Goal: Task Accomplishment & Management: Complete application form

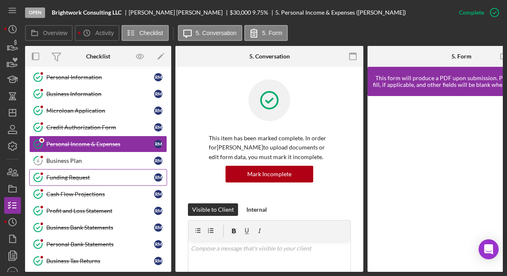
scroll to position [20, 0]
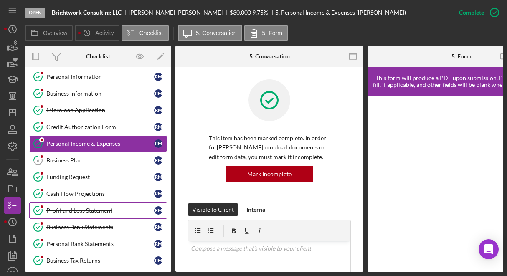
click at [59, 212] on div "Profit and Loss Statement" at bounding box center [100, 210] width 108 height 7
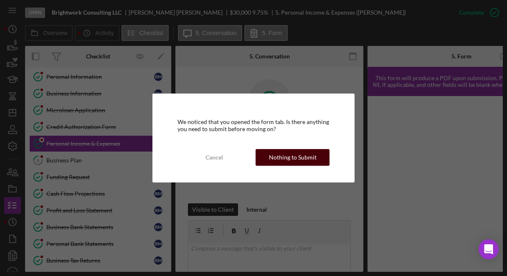
click at [281, 155] on div "Nothing to Submit" at bounding box center [293, 157] width 48 height 17
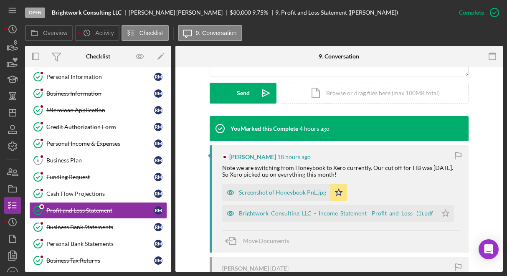
scroll to position [230, 0]
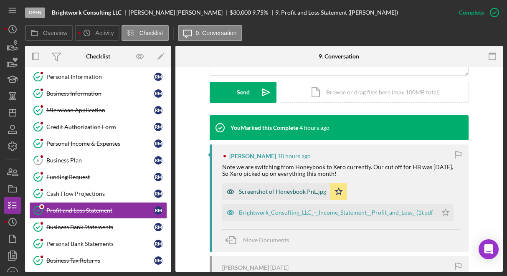
click at [284, 189] on div "Screenshot of Honeybook PnL.jpg" at bounding box center [282, 191] width 87 height 7
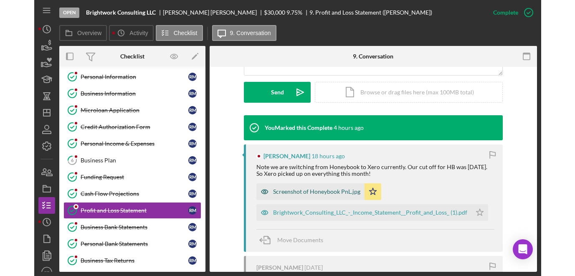
scroll to position [239, 0]
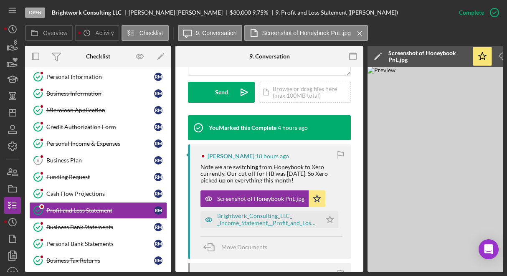
click at [505, 70] on div "Open Brightwork Consulting LLC Rachel Moynihan $30,000 $30,000 9.75 % 9. Profit…" at bounding box center [253, 138] width 507 height 276
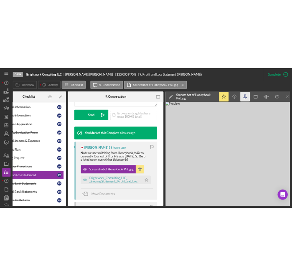
scroll to position [0, 47]
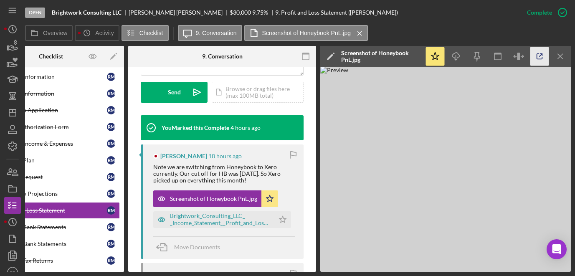
click at [507, 56] on icon "button" at bounding box center [539, 56] width 19 height 19
click at [221, 216] on div "Brightwork_Consulting_LLC_-_Income_Statement__Profit_and_Loss_ (1).pdf" at bounding box center [220, 219] width 100 height 13
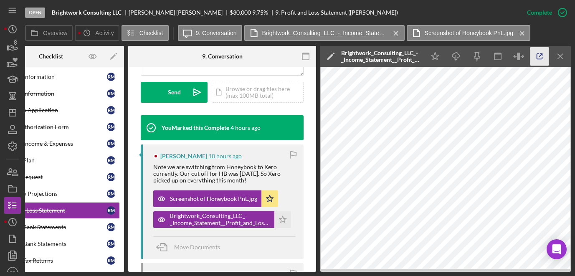
click at [507, 58] on icon "button" at bounding box center [539, 56] width 19 height 19
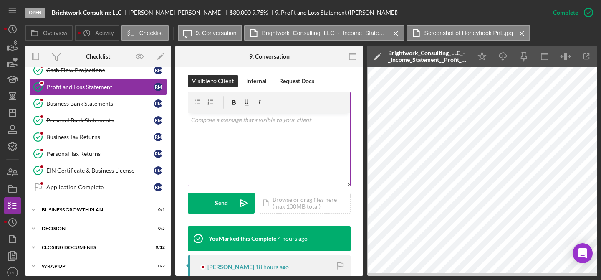
scroll to position [128, 0]
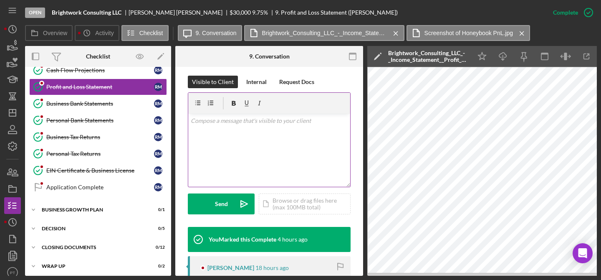
click at [228, 150] on div "v Color teal Color pink Remove color Add row above Add row below Add column bef…" at bounding box center [269, 150] width 162 height 73
click at [219, 131] on p "Did you incurr any business expense duing the peroid of August 31, 2025 to sept…" at bounding box center [269, 137] width 157 height 19
click at [227, 136] on p "Did you incurr any business expense duing the peroid of August 31, 2025 to sept…" at bounding box center [269, 137] width 157 height 19
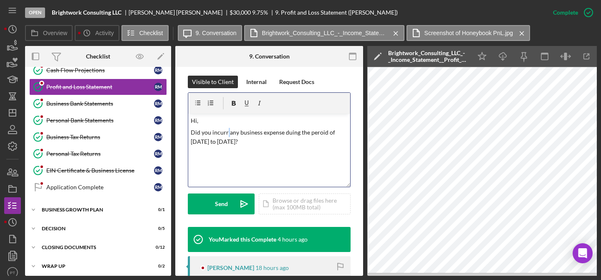
copy p "Did you incurr any business expense duing the peroid of August 31, 2025 to sept…"
click at [250, 136] on p "Did you incurr any business expense duing the peroid of August 31, 2025 to sept…" at bounding box center [269, 137] width 157 height 19
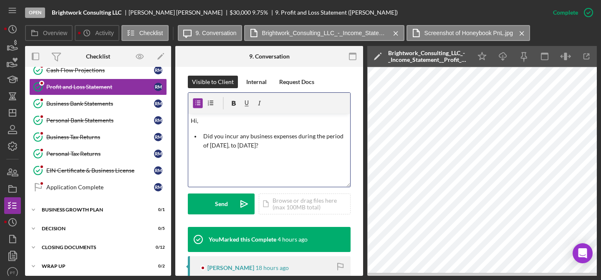
click at [202, 133] on li "Did you incur any business expenses during the period of August 31, 2025, to Se…" at bounding box center [276, 141] width 150 height 19
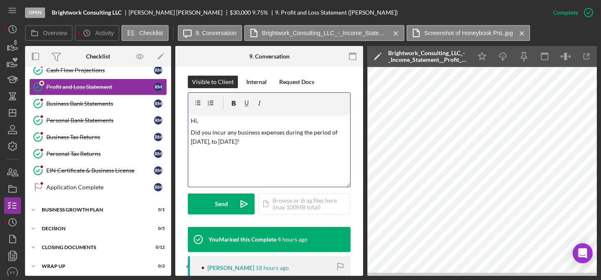
click at [318, 146] on div "v Color teal Color pink Remove color Add row above Add row below Add column bef…" at bounding box center [269, 150] width 162 height 73
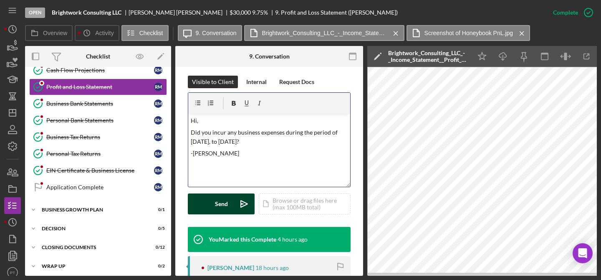
click at [231, 206] on button "Send Icon/icon-invite-send" at bounding box center [221, 203] width 67 height 21
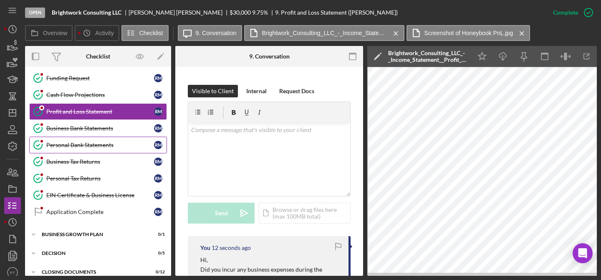
scroll to position [118, 0]
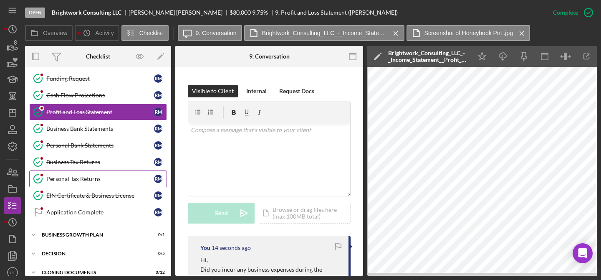
click at [86, 181] on div "Personal Tax Returns" at bounding box center [100, 178] width 108 height 7
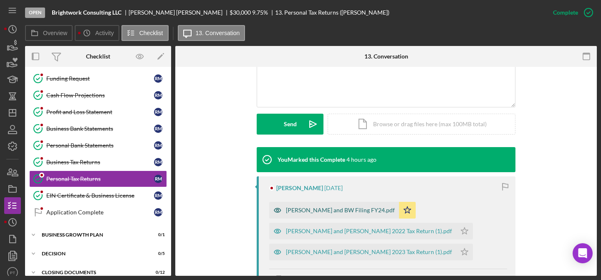
click at [296, 206] on div "[PERSON_NAME] and BW Filing FY24.pdf" at bounding box center [334, 210] width 130 height 17
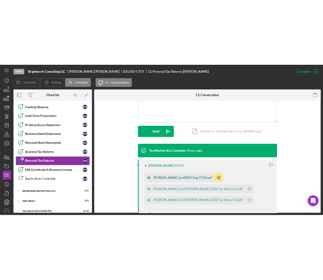
scroll to position [208, 0]
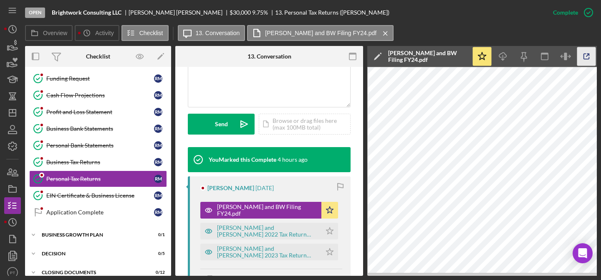
click at [507, 56] on icon "button" at bounding box center [587, 56] width 19 height 19
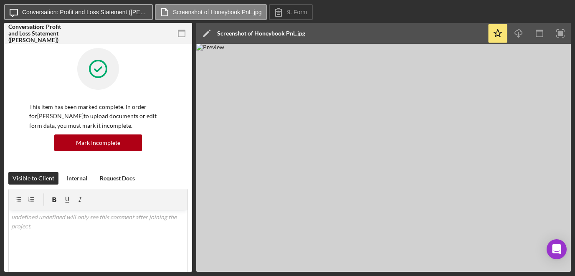
click at [100, 13] on label "Conversation: Profit and Loss Statement (Rachel M.)" at bounding box center [84, 12] width 125 height 7
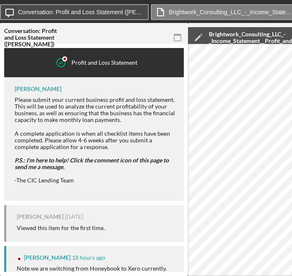
click at [47, 10] on label "Conversation: Profit and Loss Statement (Rachel M.)" at bounding box center [80, 12] width 125 height 7
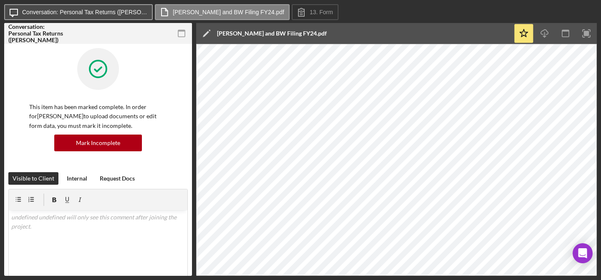
click at [115, 12] on label "Conversation: Personal Tax Returns ([PERSON_NAME])" at bounding box center [84, 12] width 125 height 7
